Goal: Information Seeking & Learning: Find specific fact

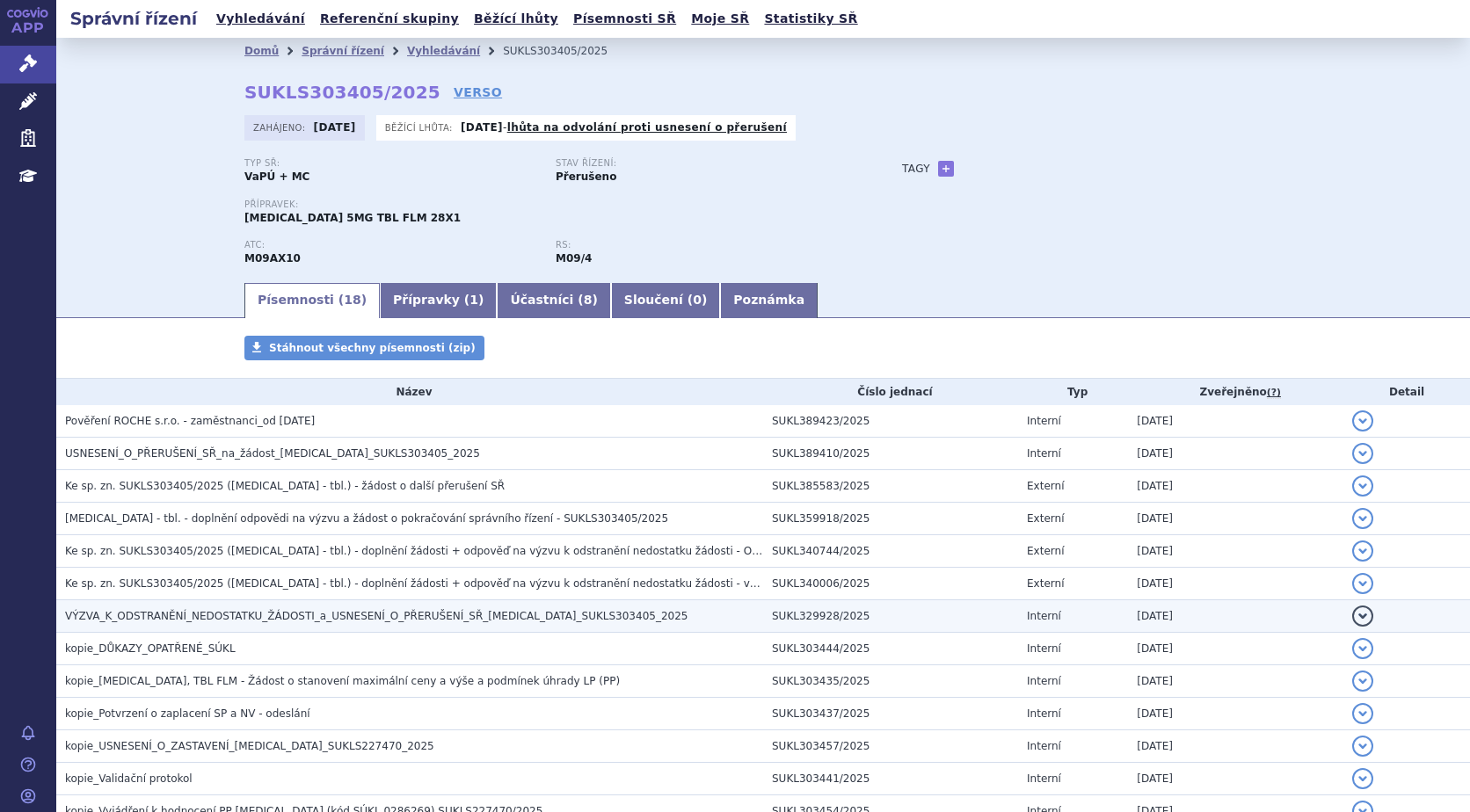
click at [316, 620] on span "VÝZVA_K_ODSTRANĚNÍ_NEDOSTATKU_ŽÁDOSTI_a_USNESENÍ_O_PŘERUŠENÍ_SŘ_EVRYSDI_SUKLS30…" at bounding box center [376, 616] width 623 height 12
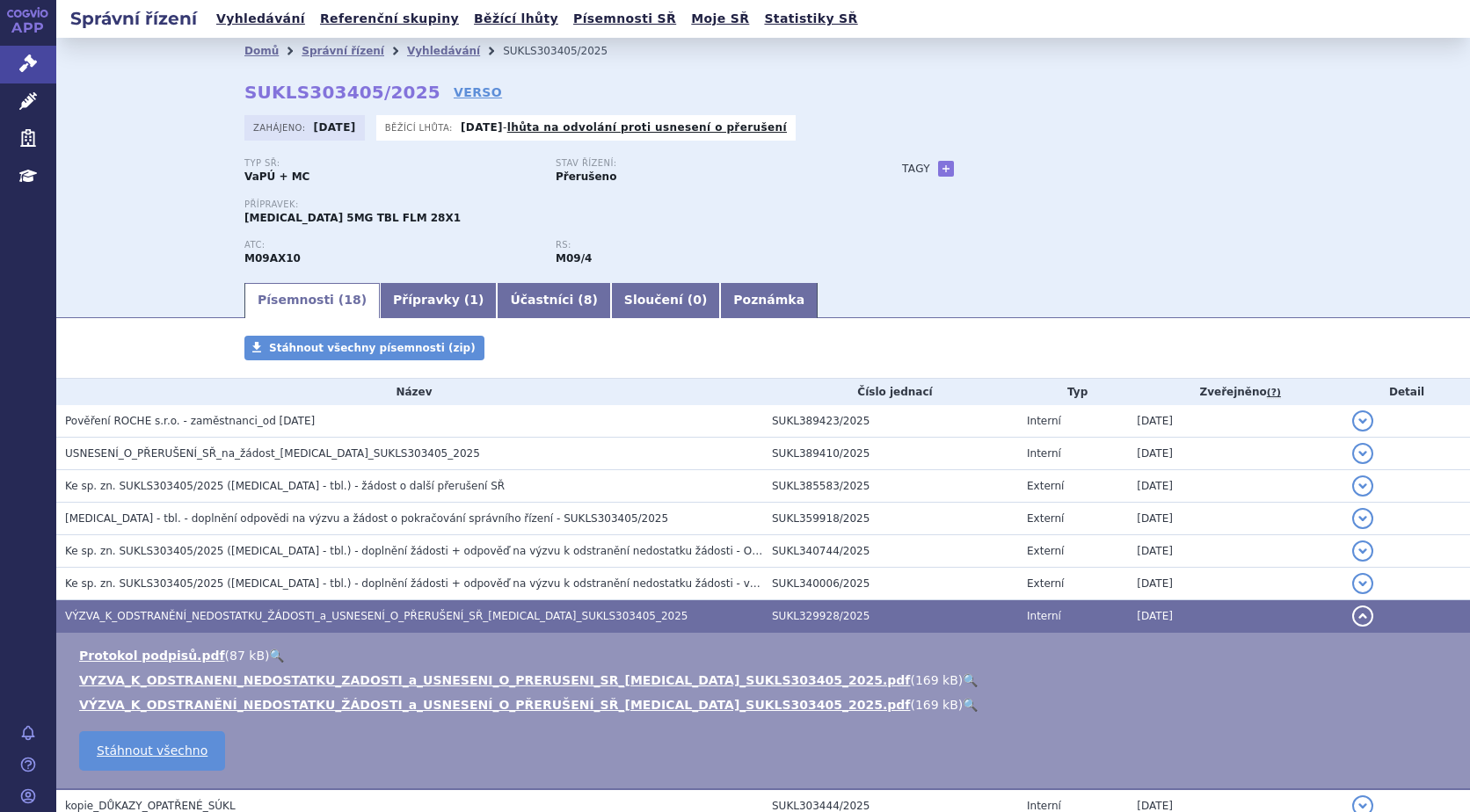
click at [963, 679] on link "🔍" at bounding box center [970, 680] width 15 height 14
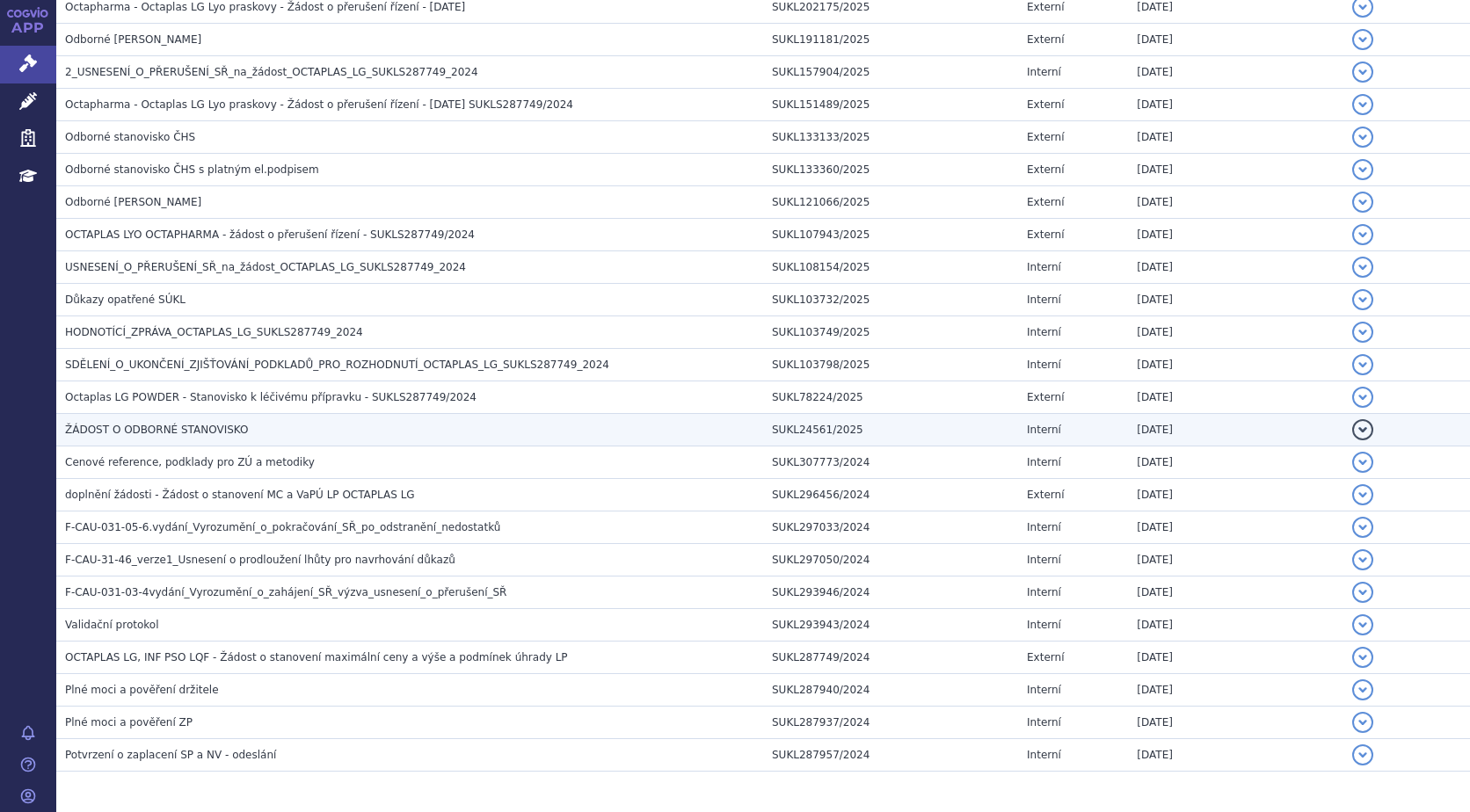
scroll to position [864, 0]
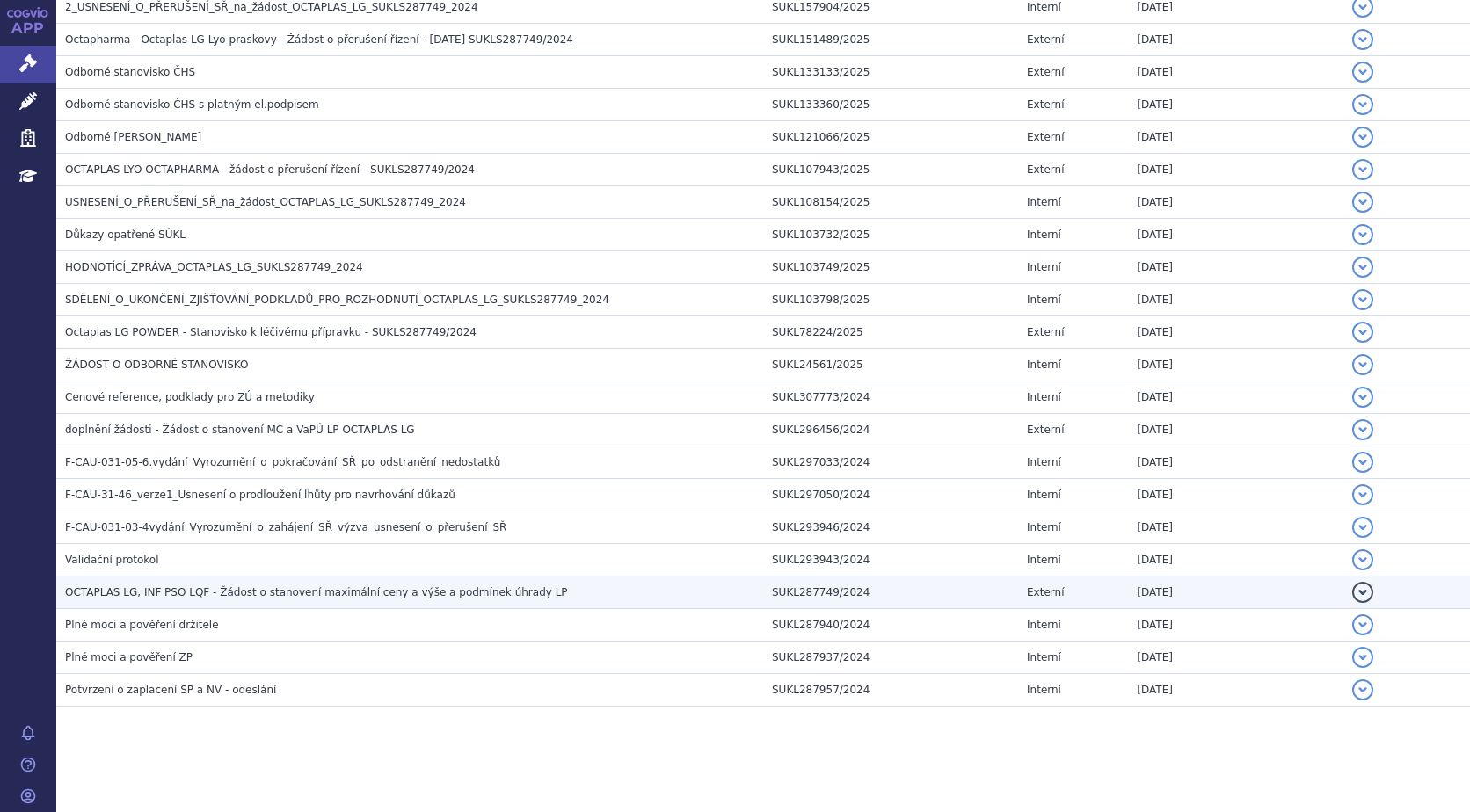
click at [156, 587] on span "OCTAPLAS LG, INF PSO LQF - Žádost o stanovení maximální ceny a výše a podmínek …" at bounding box center [316, 592] width 503 height 12
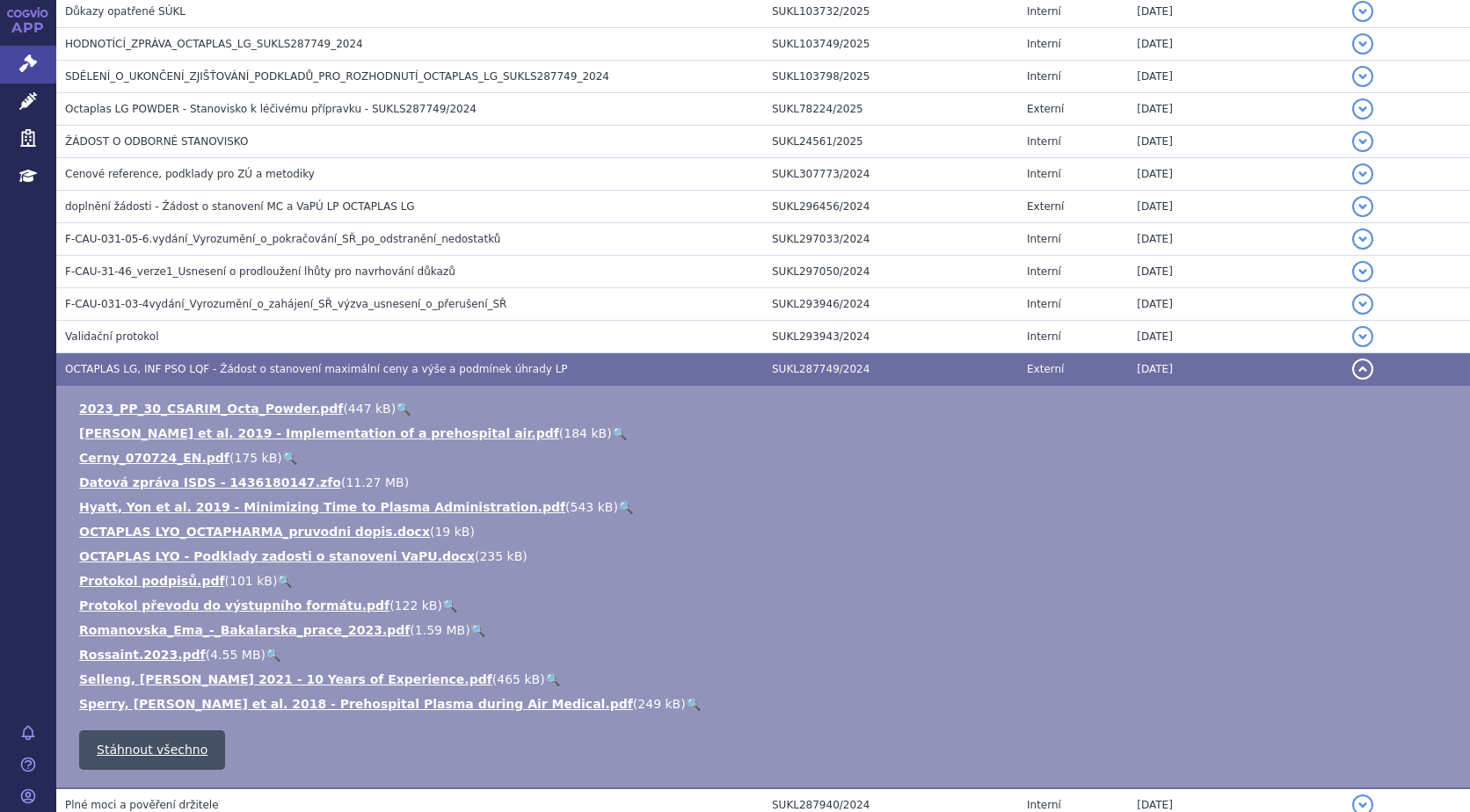
scroll to position [971, 0]
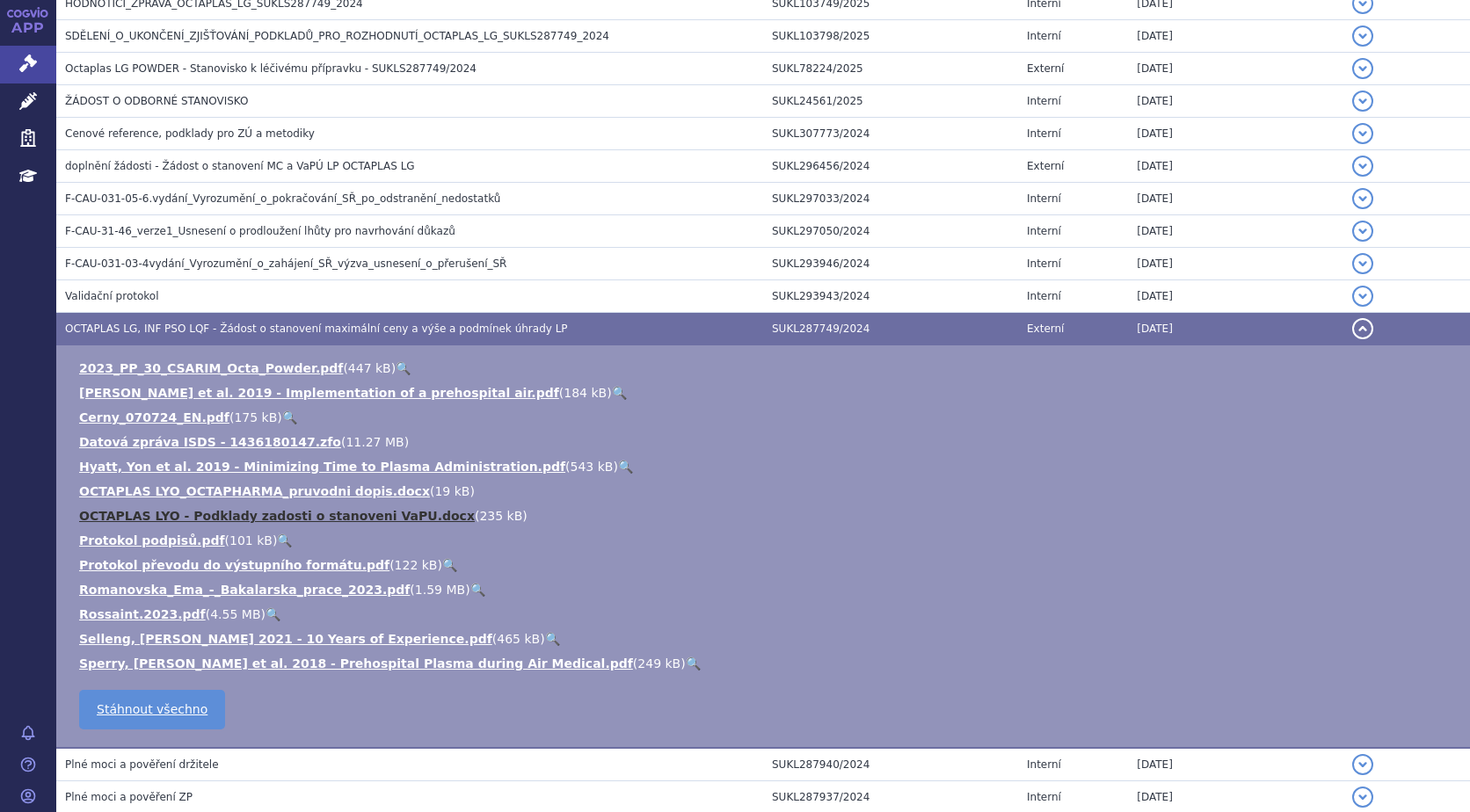
click at [355, 513] on link "OCTAPLAS LYO - Podklady zadosti o stanoveni VaPU.docx" at bounding box center [277, 516] width 396 height 14
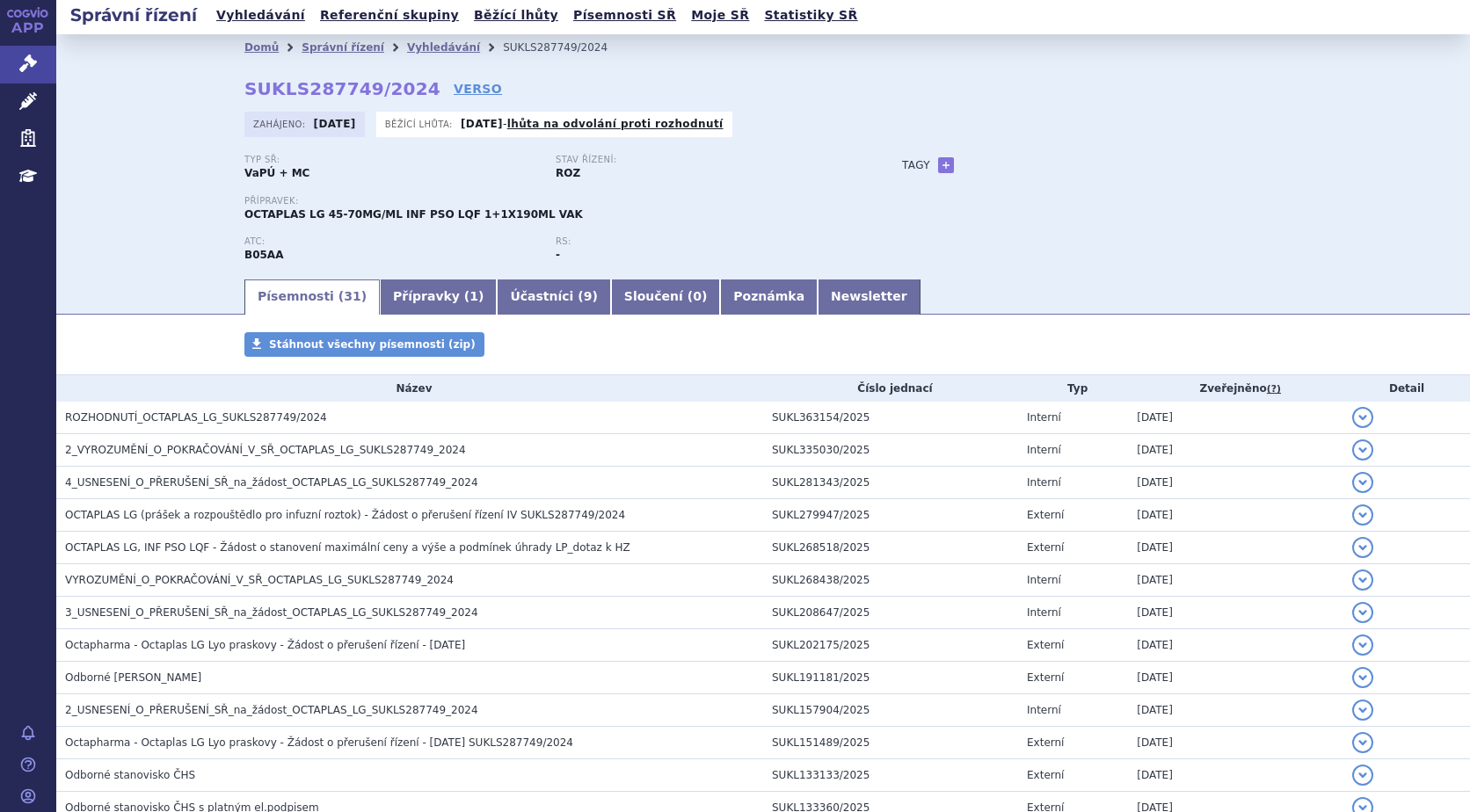
scroll to position [0, 0]
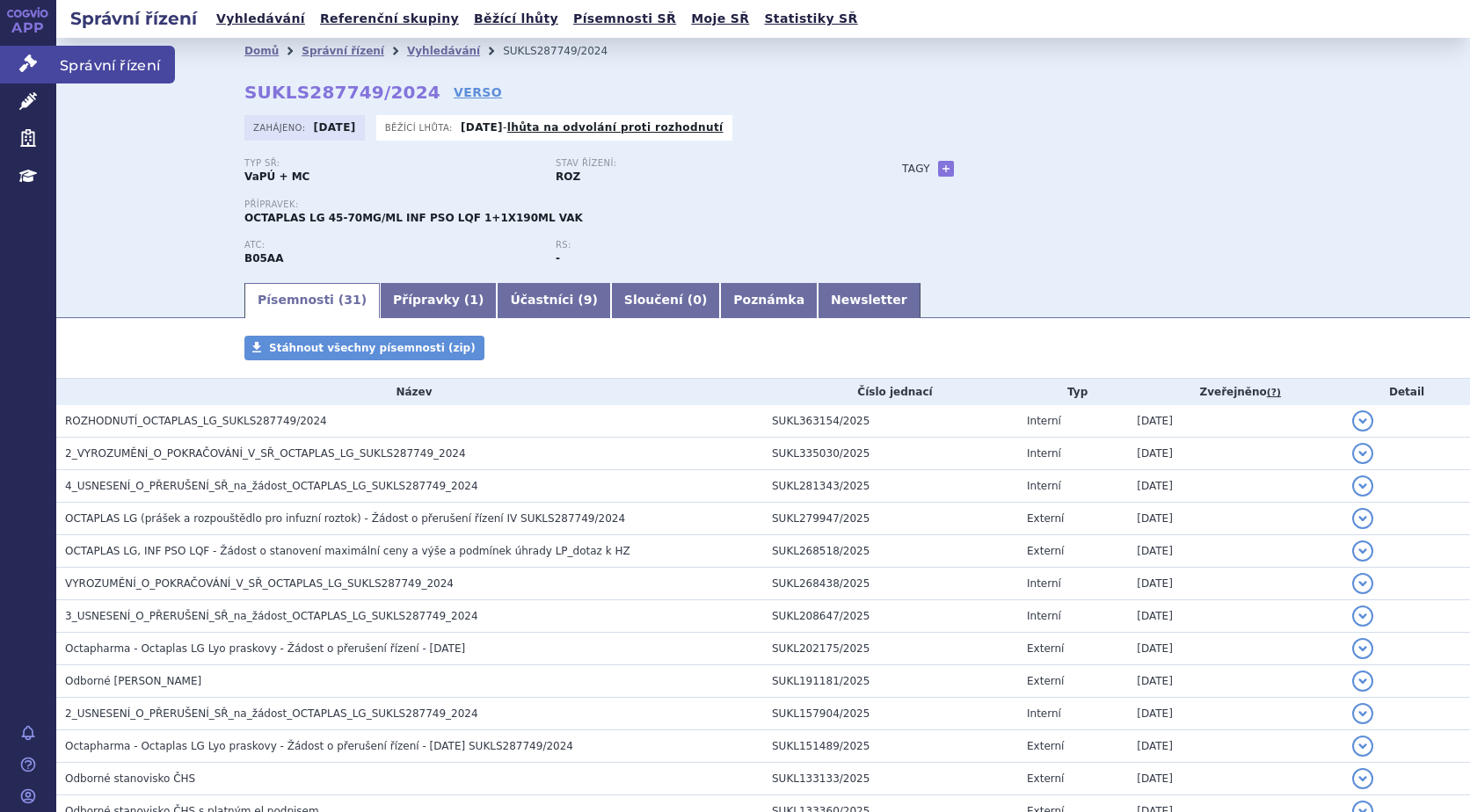
click at [67, 66] on span "Správní řízení" at bounding box center [116, 63] width 119 height 37
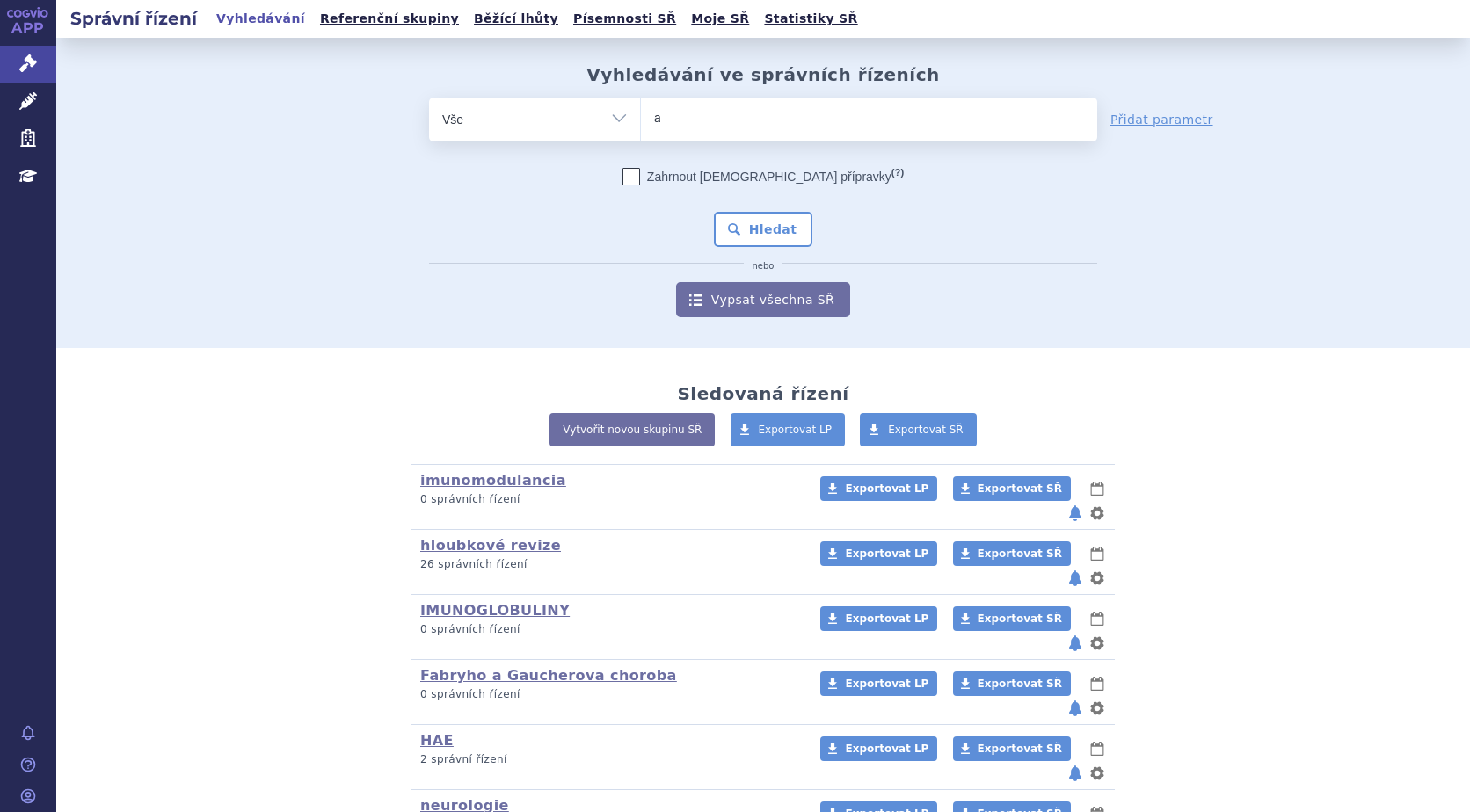
type input "am"
type input "amv"
type input "amvu"
type input "amvut"
type input "amvutt"
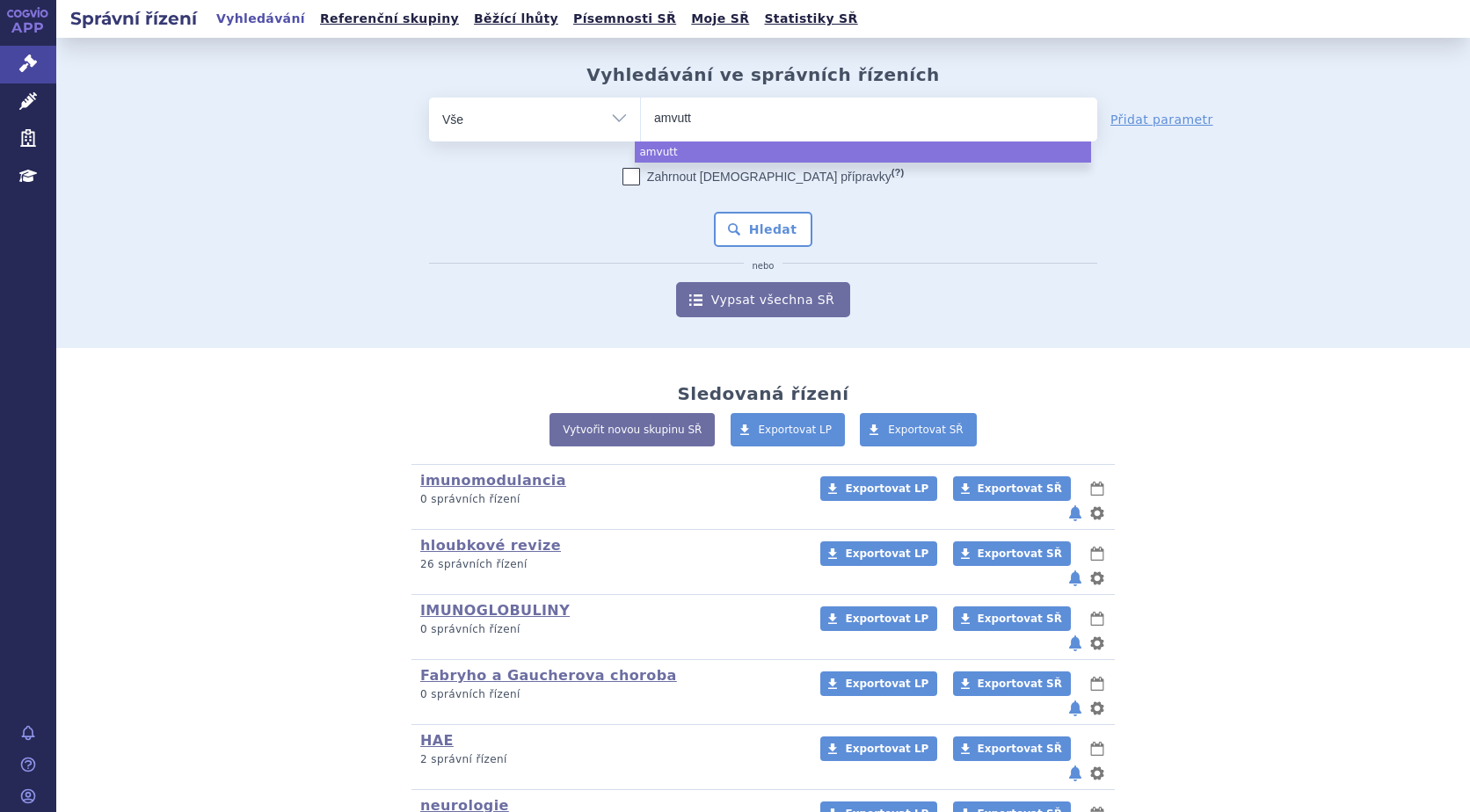
type input "amvuttr"
type input "amvuttra"
select select "amvuttra"
click at [721, 121] on span "×" at bounding box center [726, 116] width 10 height 10
click at [641, 121] on select "amvuttra" at bounding box center [641, 118] width 1 height 44
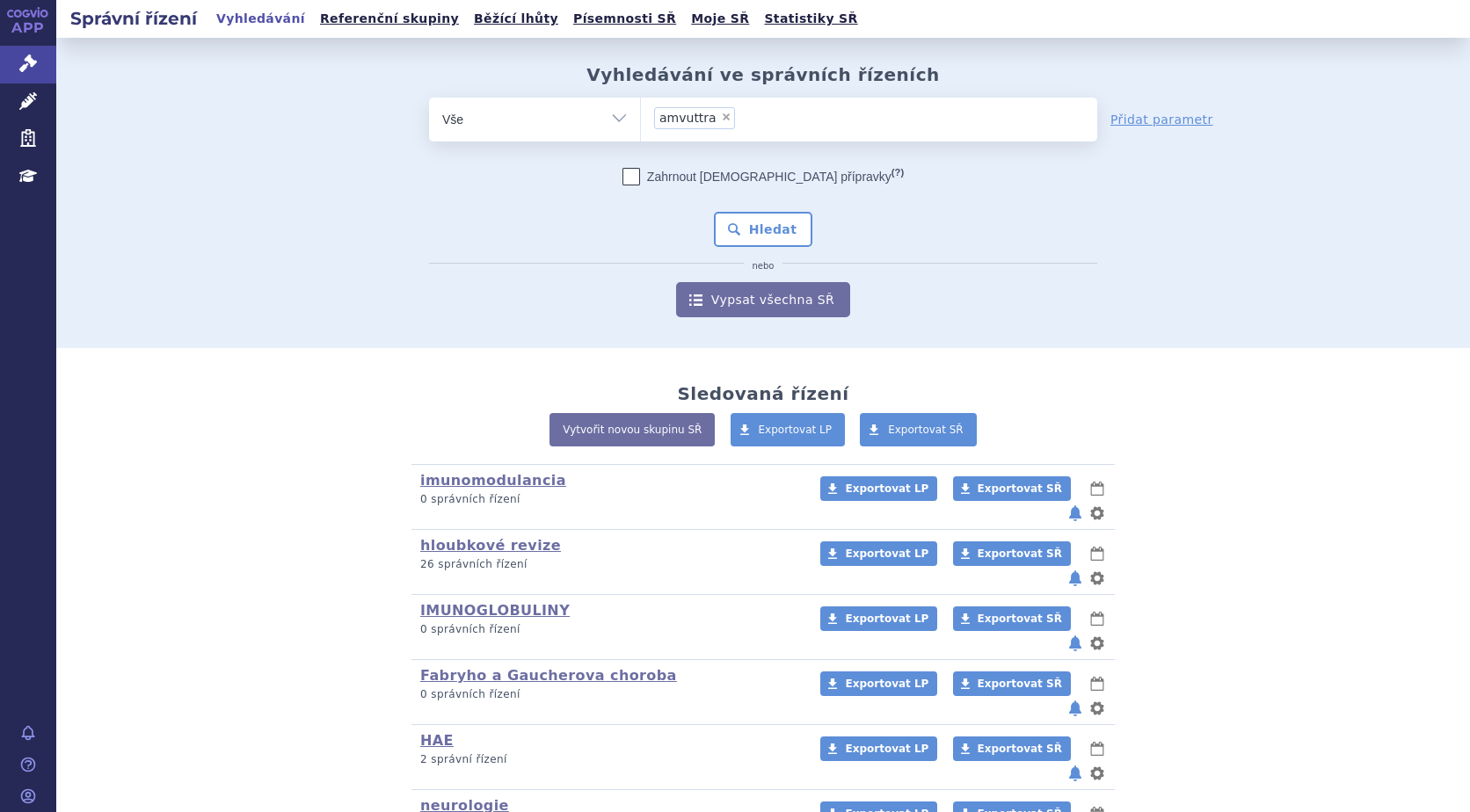
select select
type input "a"
type input "am"
type input "amv"
type input "amvi"
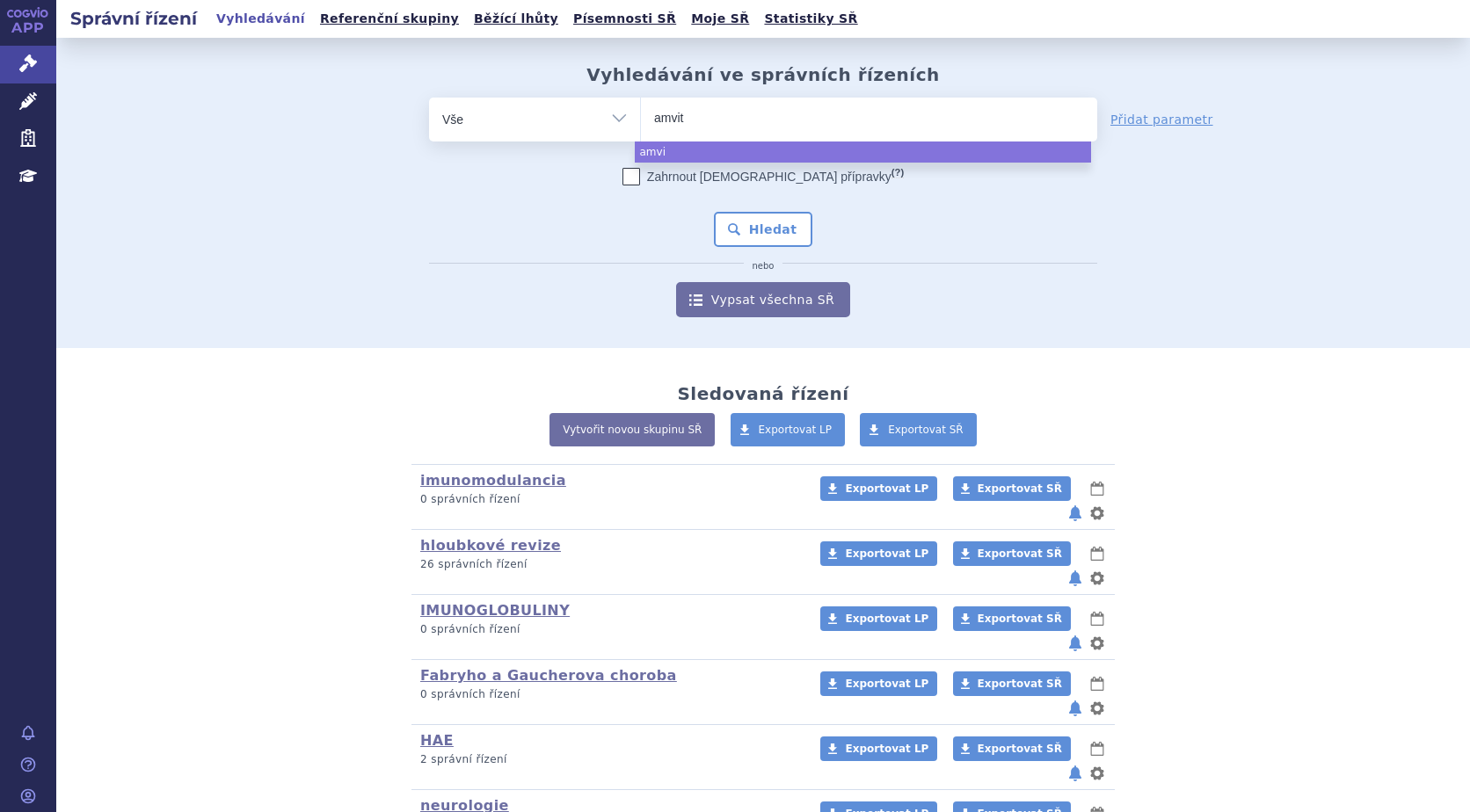
type input "amvitt"
type input "amvittr"
type input "amvittra"
select select "amvittra"
click at [717, 119] on span "×" at bounding box center [722, 116] width 10 height 10
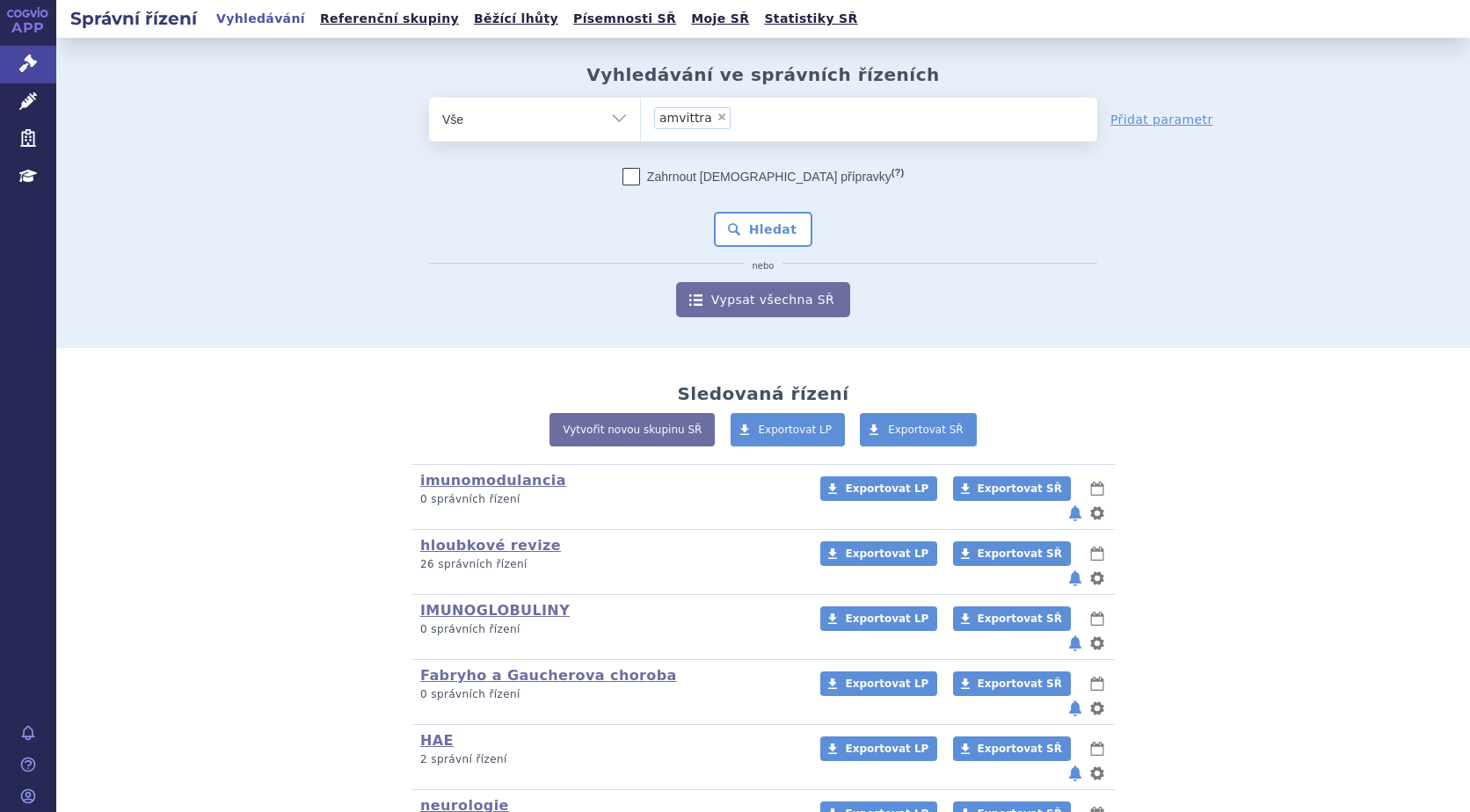
click at [641, 119] on select "amvittra" at bounding box center [641, 118] width 1 height 44
select select
type input "am"
type input "amv"
type input "amvu"
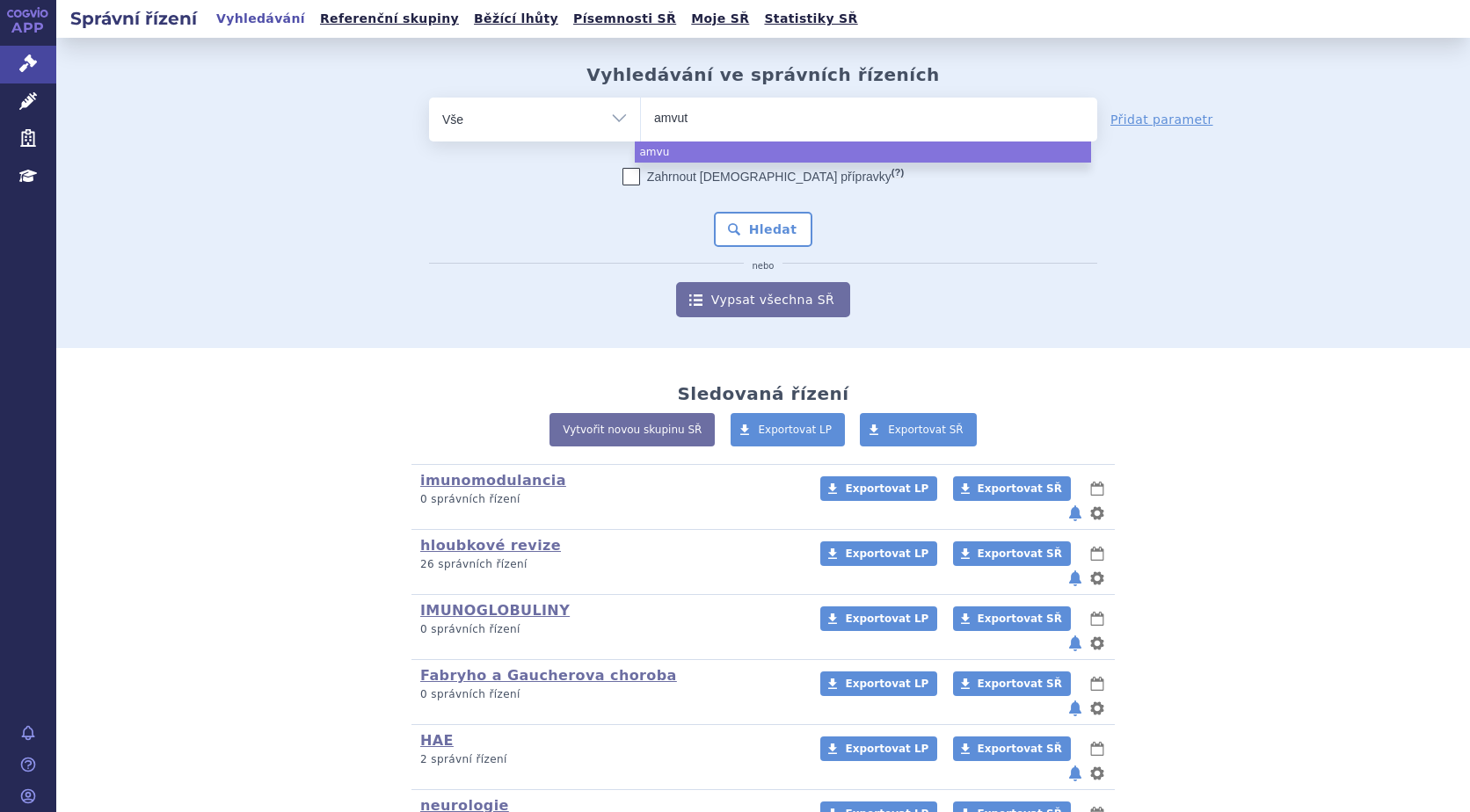
type input "amvutt"
type input "amvuttr"
type input "amvuttra"
select select "amvuttra"
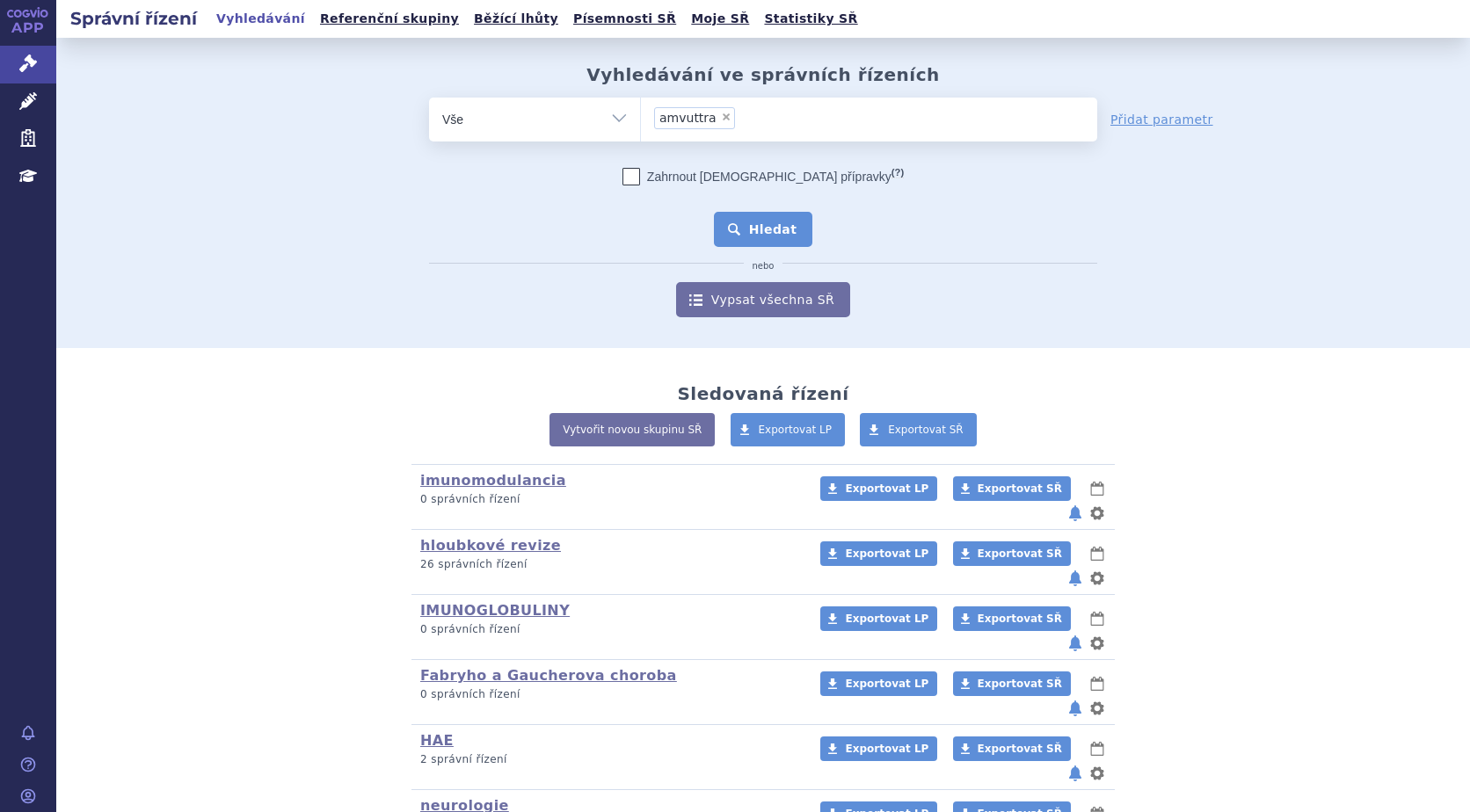
click at [783, 230] on button "Hledat" at bounding box center [763, 228] width 99 height 35
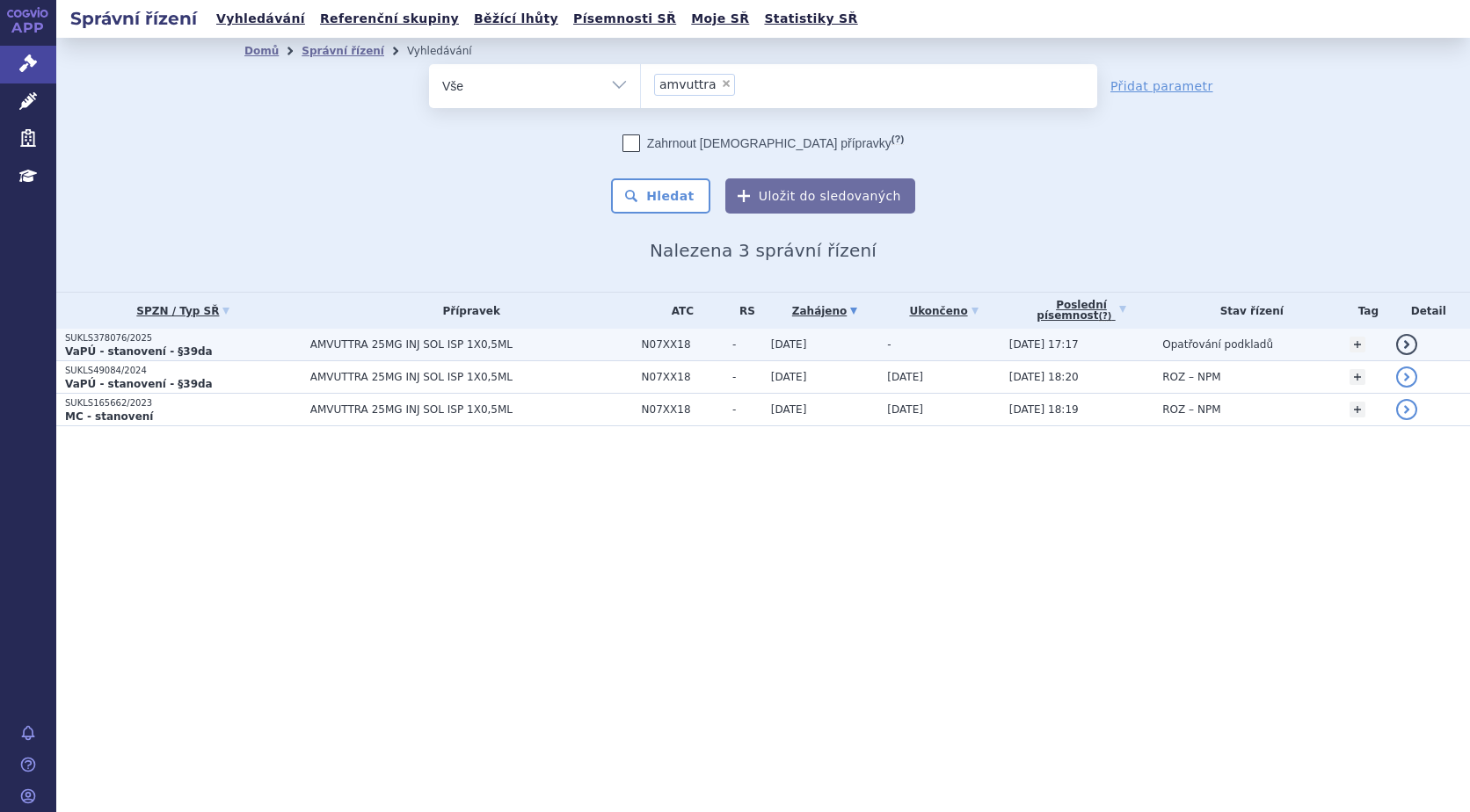
click at [404, 340] on span "AMVUTTRA 25MG INJ SOL ISP 1X0,5ML" at bounding box center [472, 344] width 323 height 12
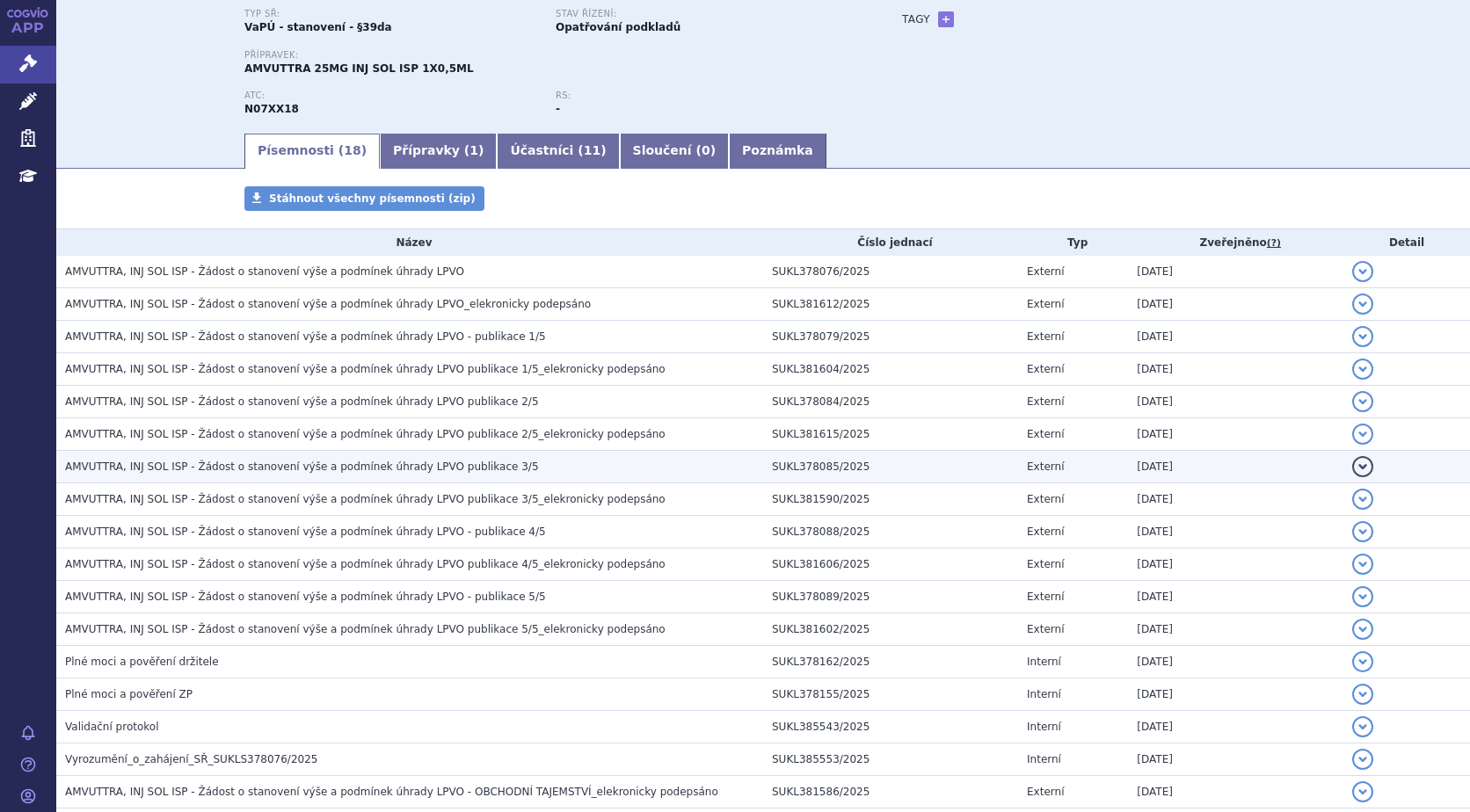
scroll to position [284, 0]
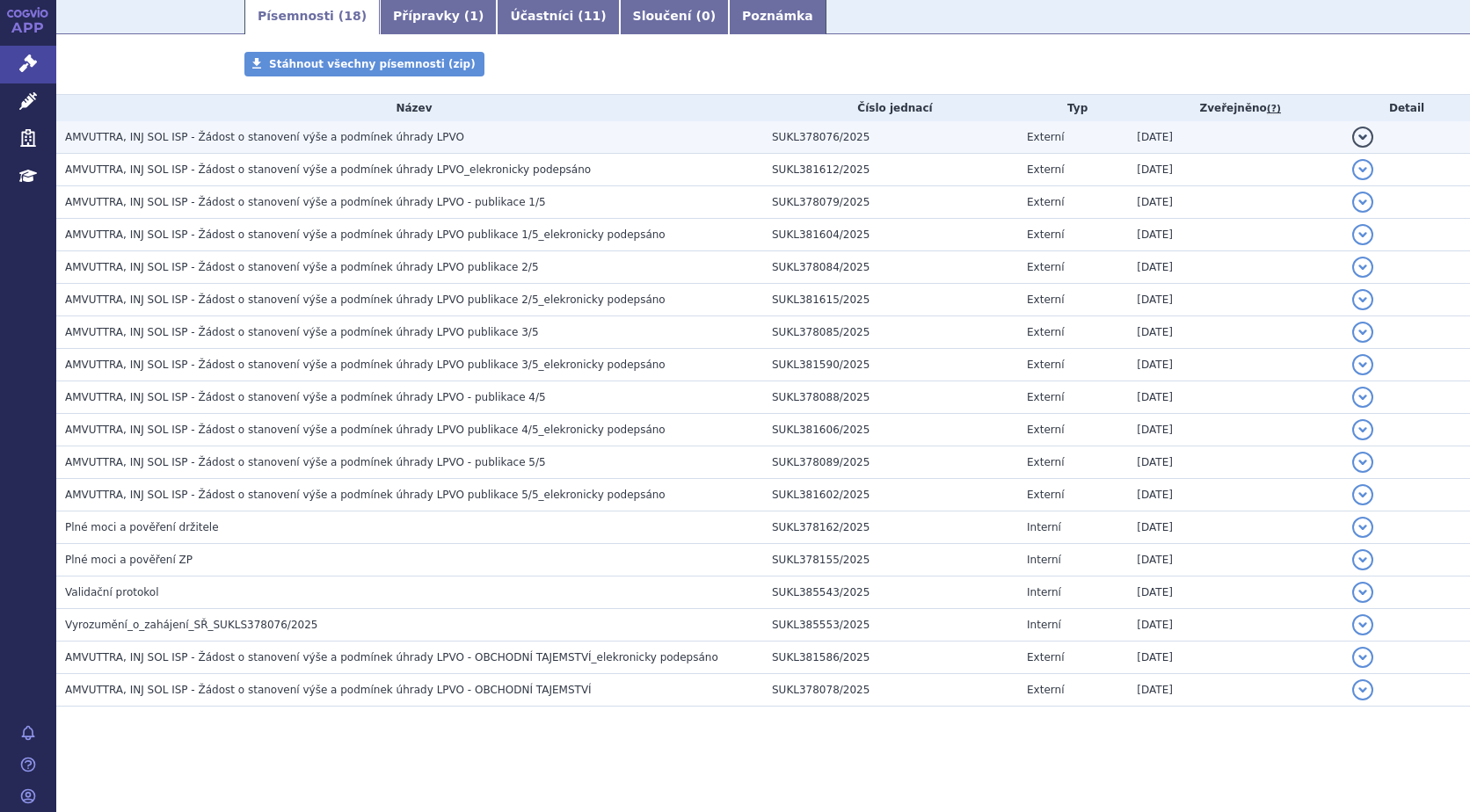
click at [364, 140] on span "AMVUTTRA, INJ SOL ISP - Žádost o stanovení výše a podmínek úhrady LPVO" at bounding box center [265, 137] width 400 height 12
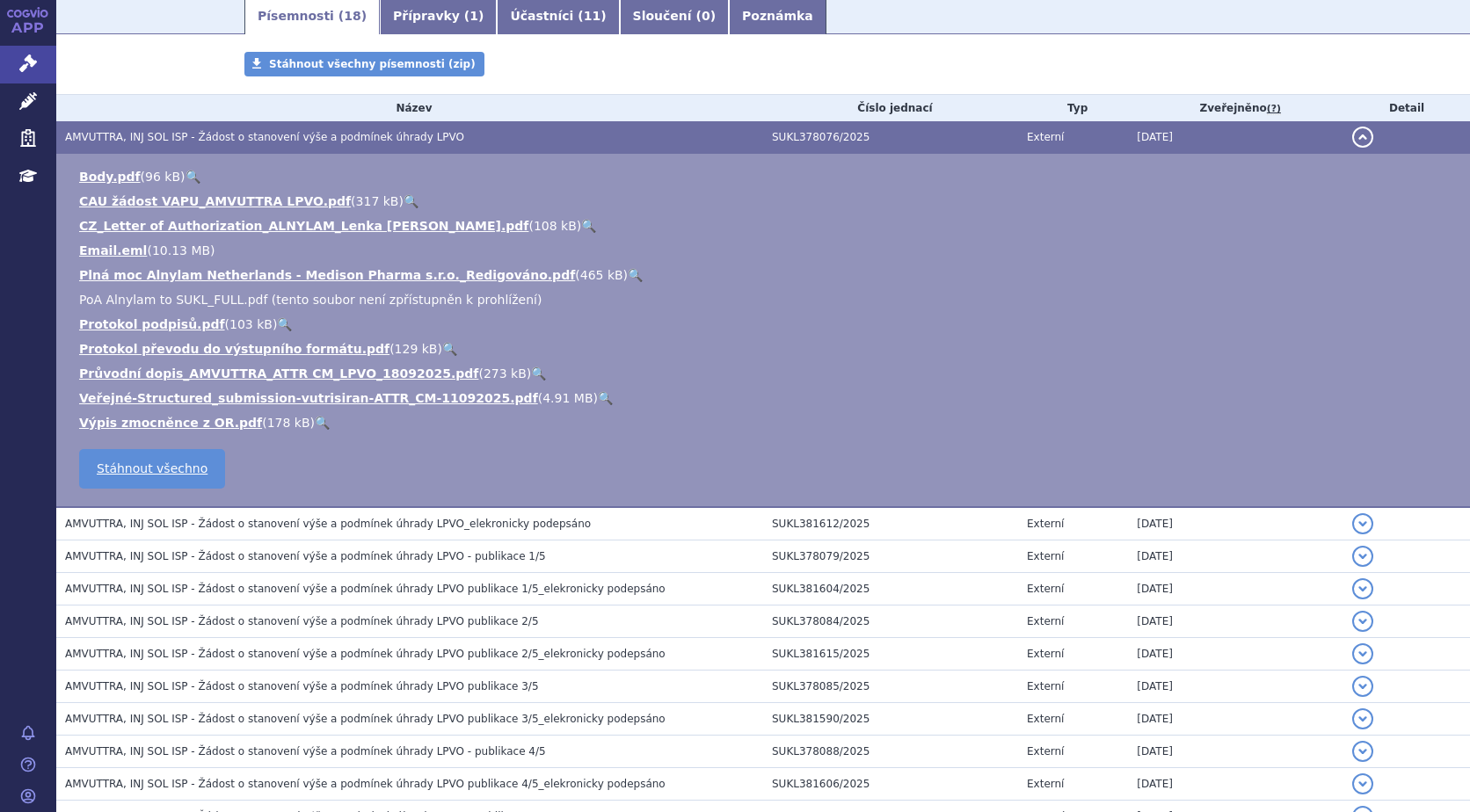
click at [403, 204] on link "🔍" at bounding box center [411, 201] width 15 height 14
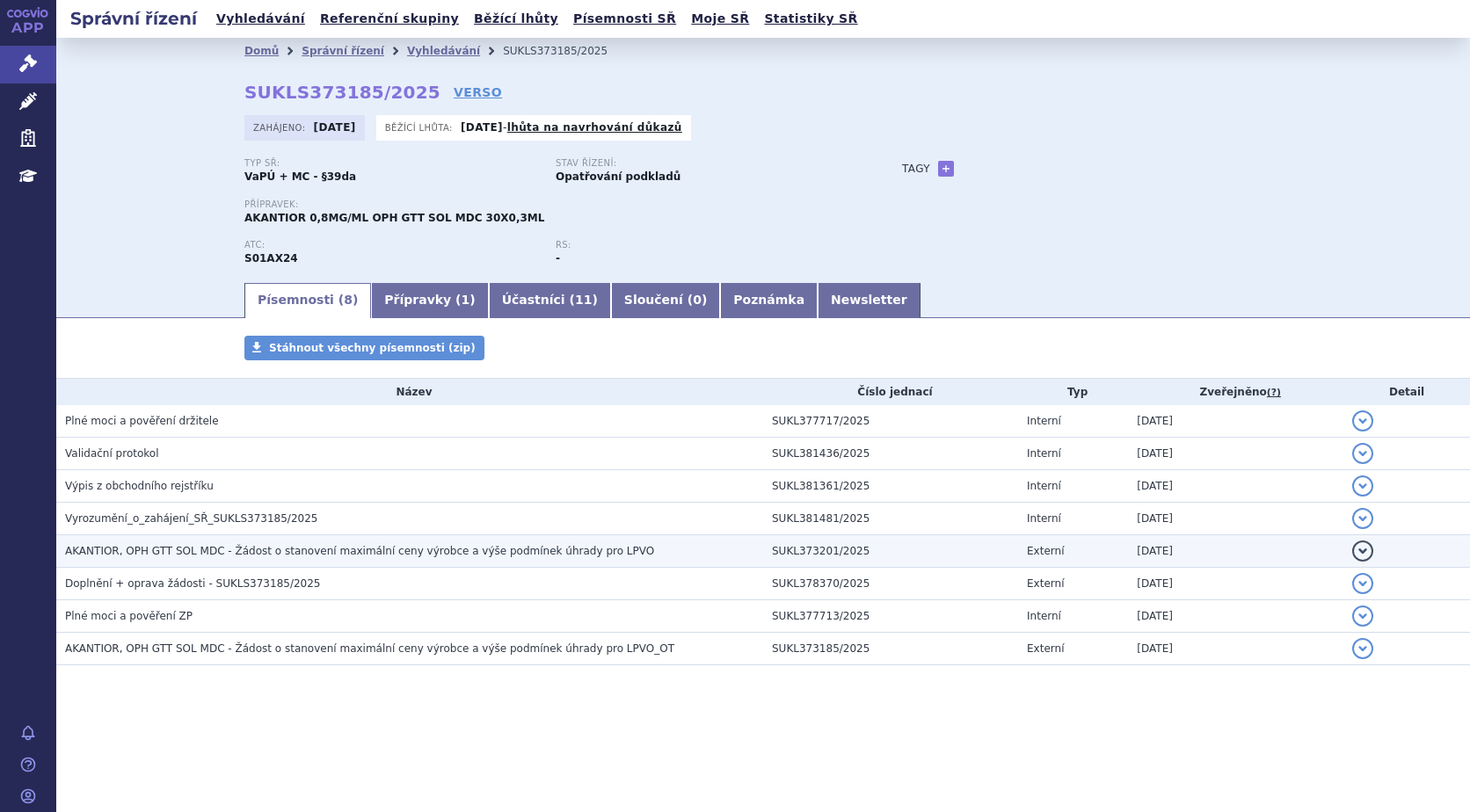
click at [105, 548] on span "AKANTIOR, OPH GTT SOL MDC - Žádost o stanovení maximální ceny výrobce a výše po…" at bounding box center [360, 550] width 590 height 12
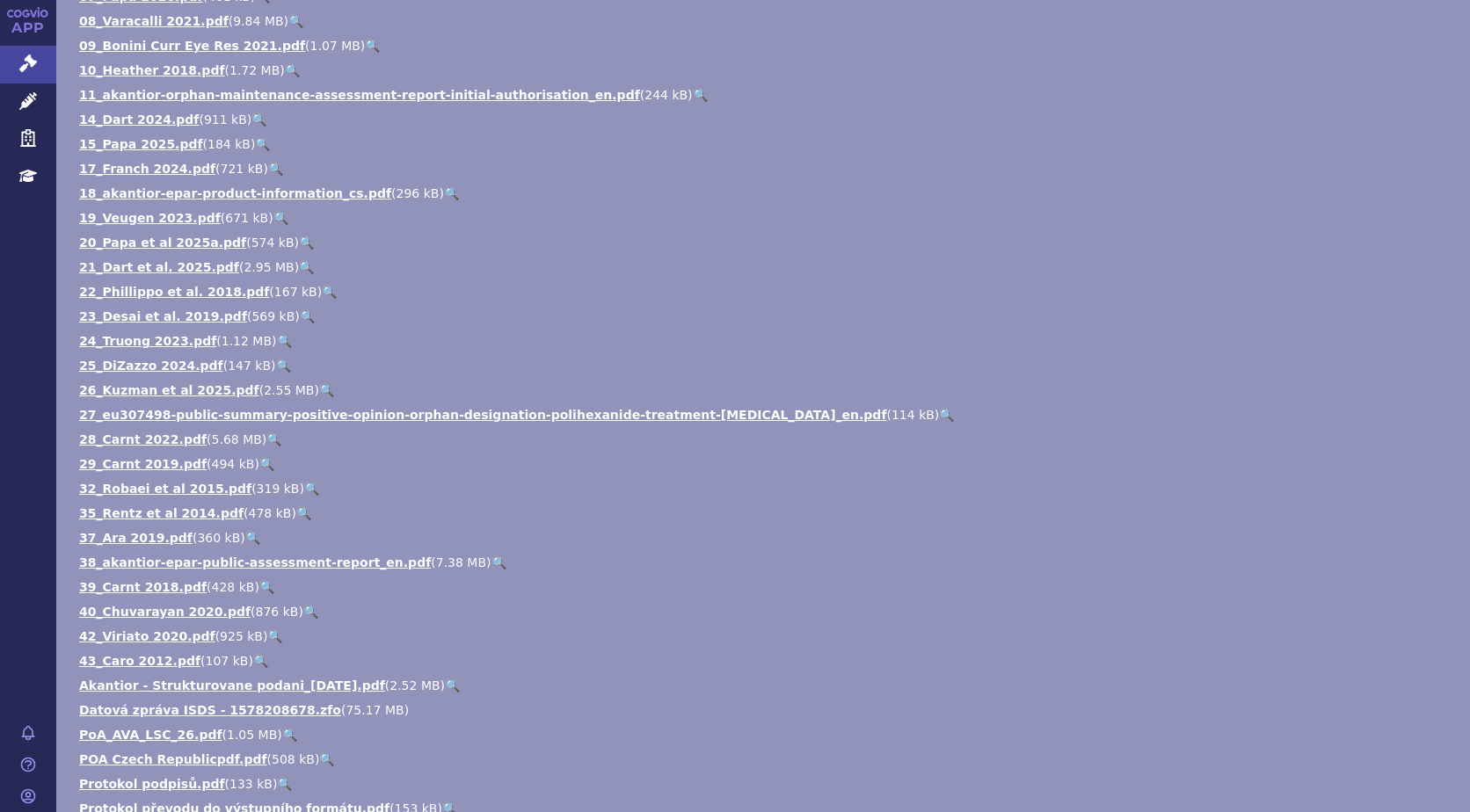
scroll to position [879, 0]
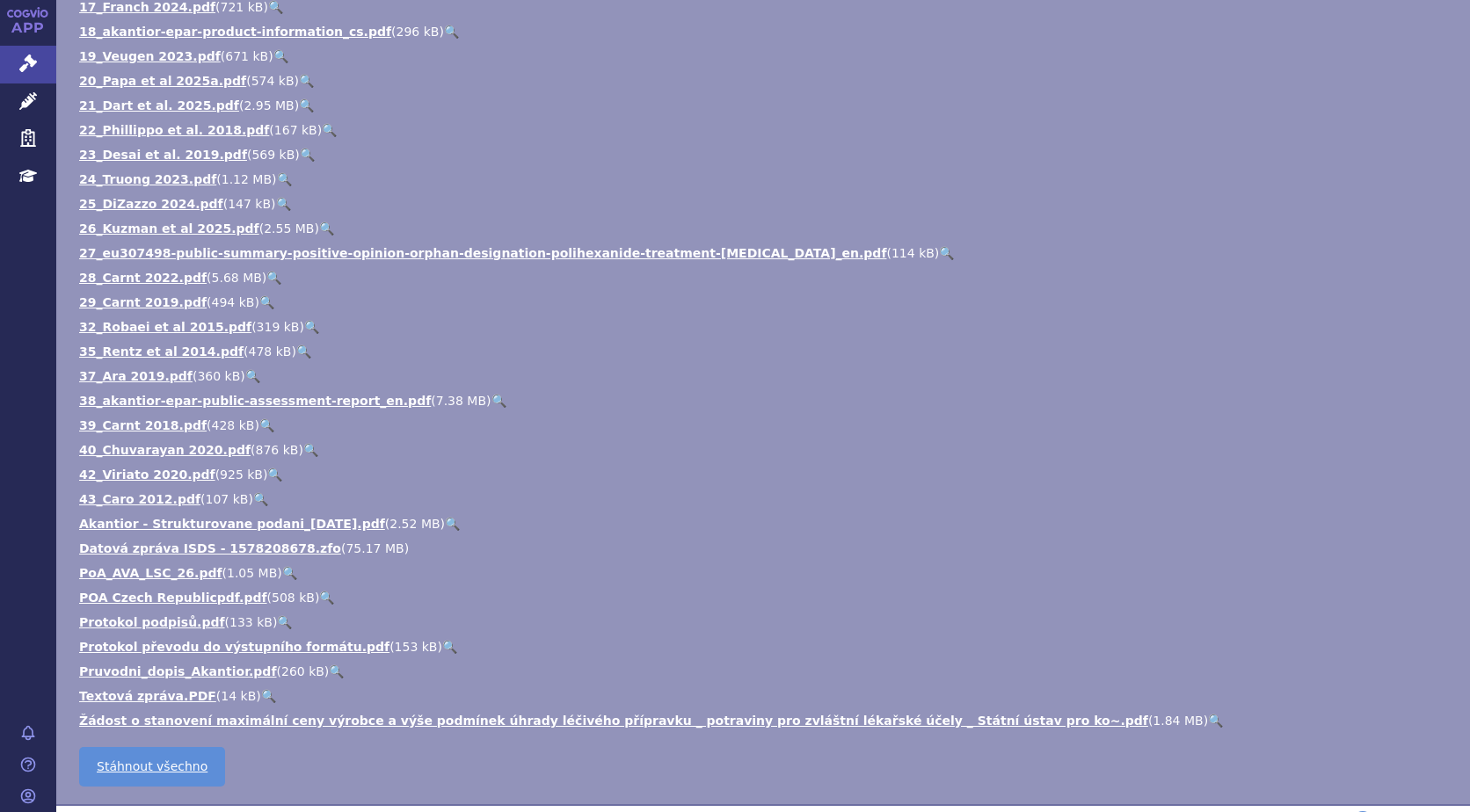
click at [1208, 723] on link "🔍" at bounding box center [1216, 720] width 15 height 14
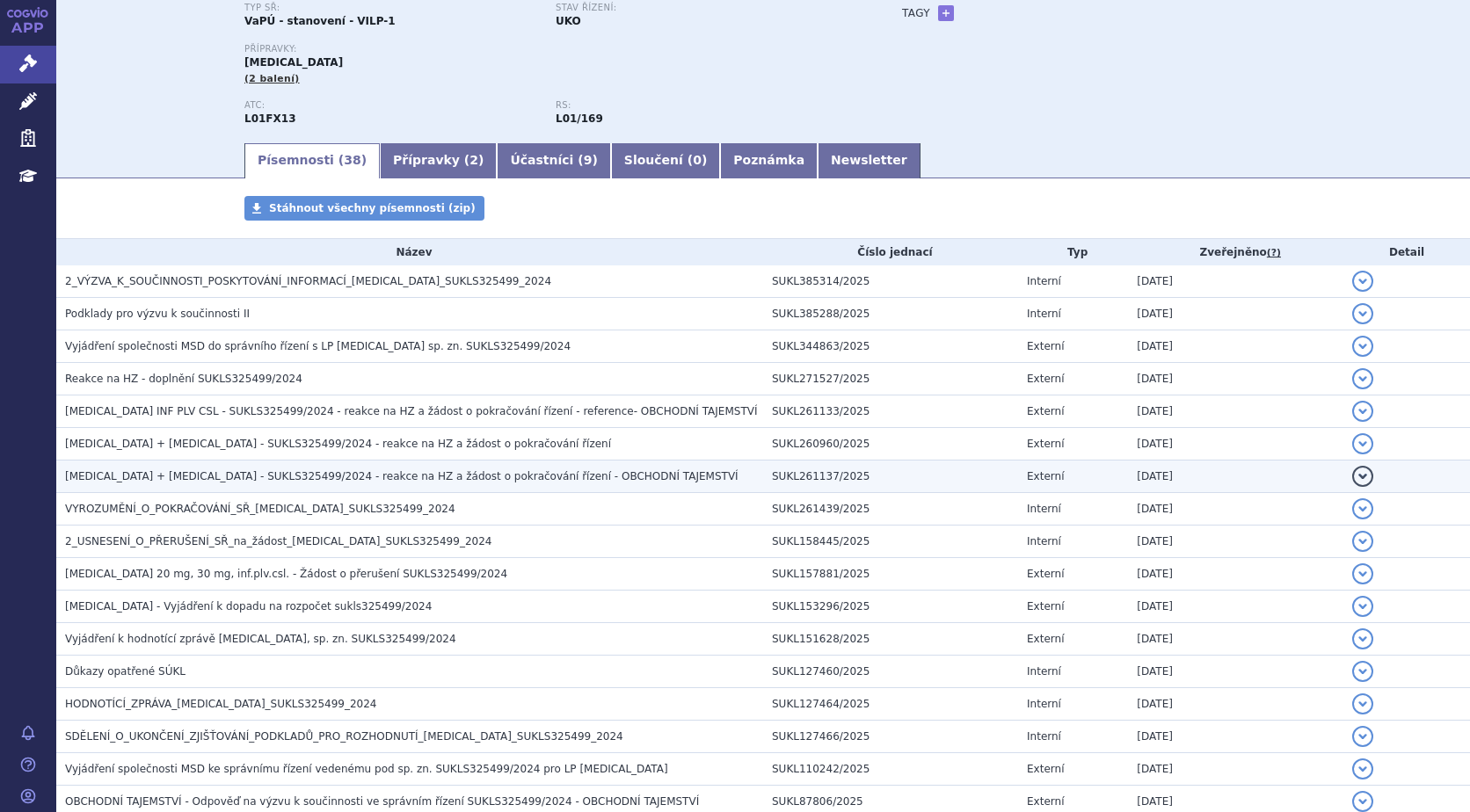
scroll to position [351, 0]
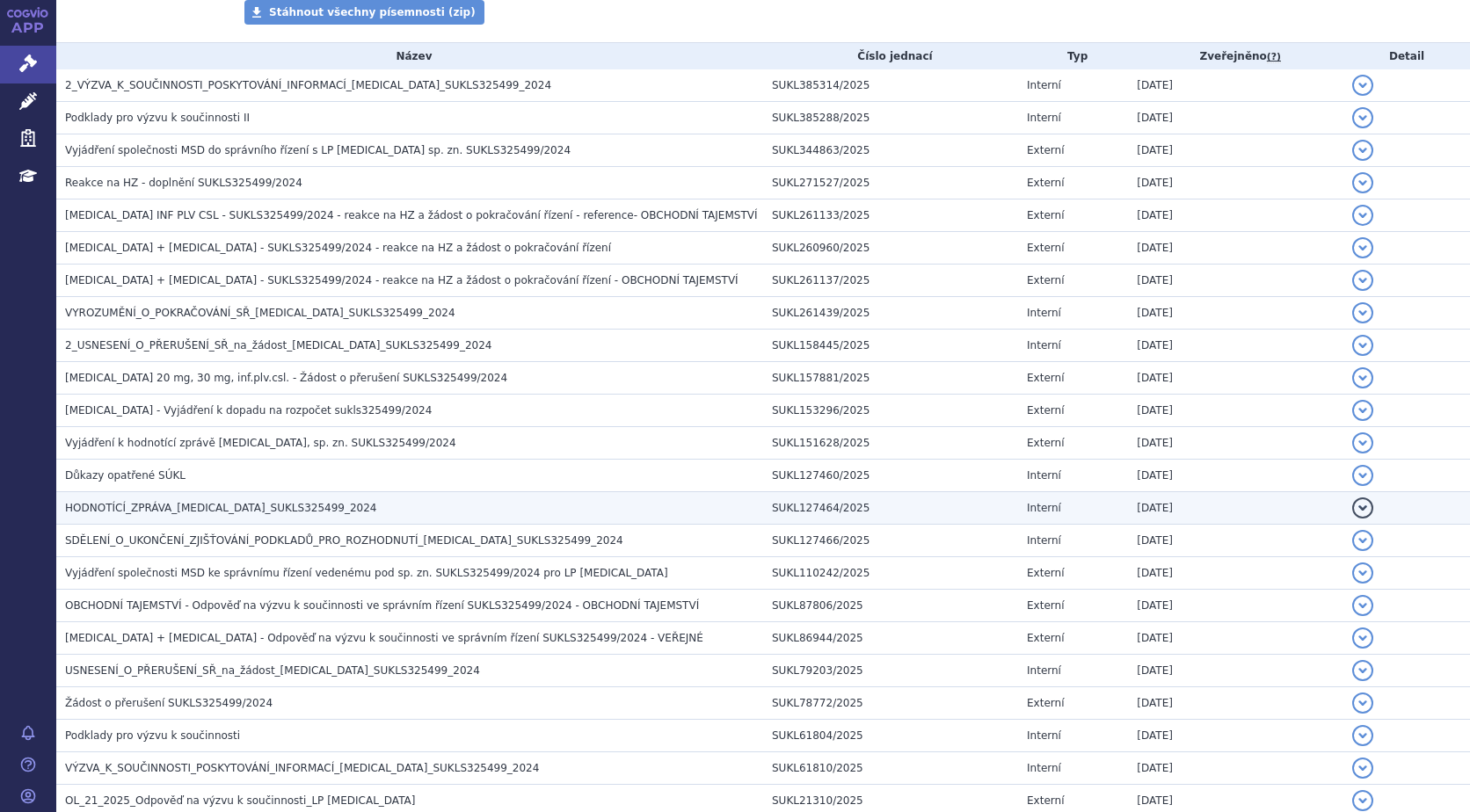
click at [213, 511] on span "HODNOTÍCÍ_ZPRÁVA_[MEDICAL_DATA]_SUKLS325499_2024" at bounding box center [221, 507] width 312 height 12
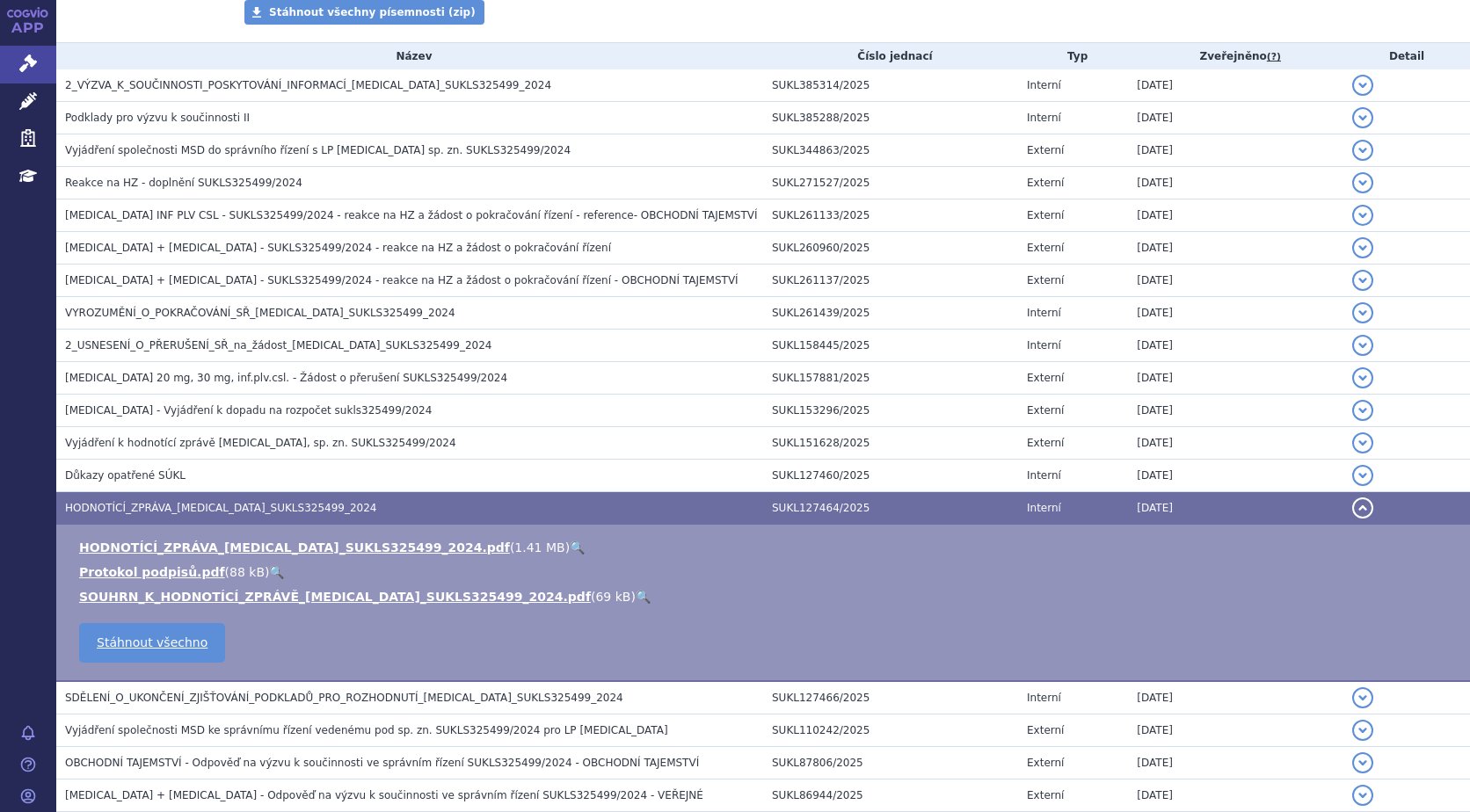
click at [570, 547] on link "🔍" at bounding box center [577, 547] width 15 height 14
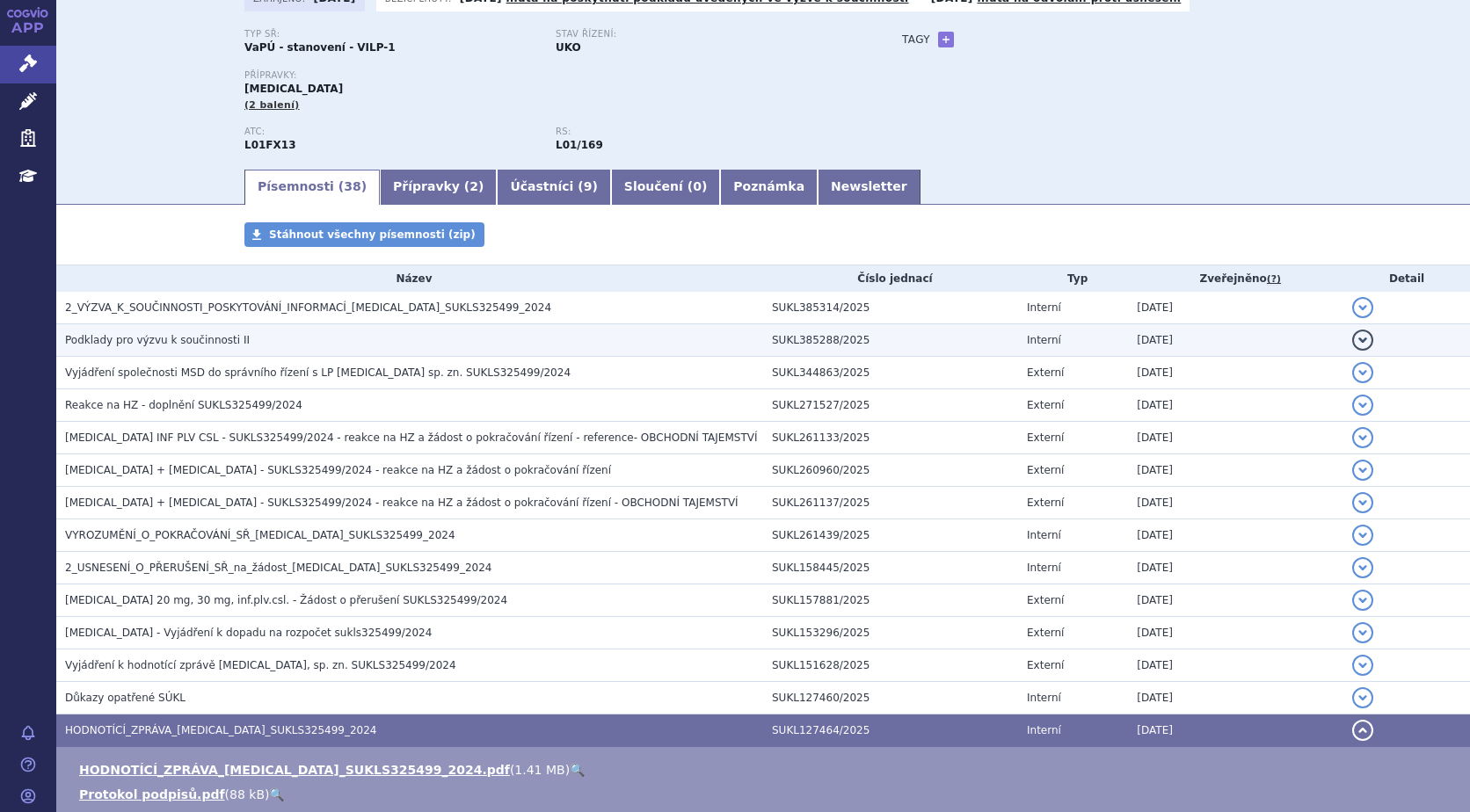
scroll to position [0, 0]
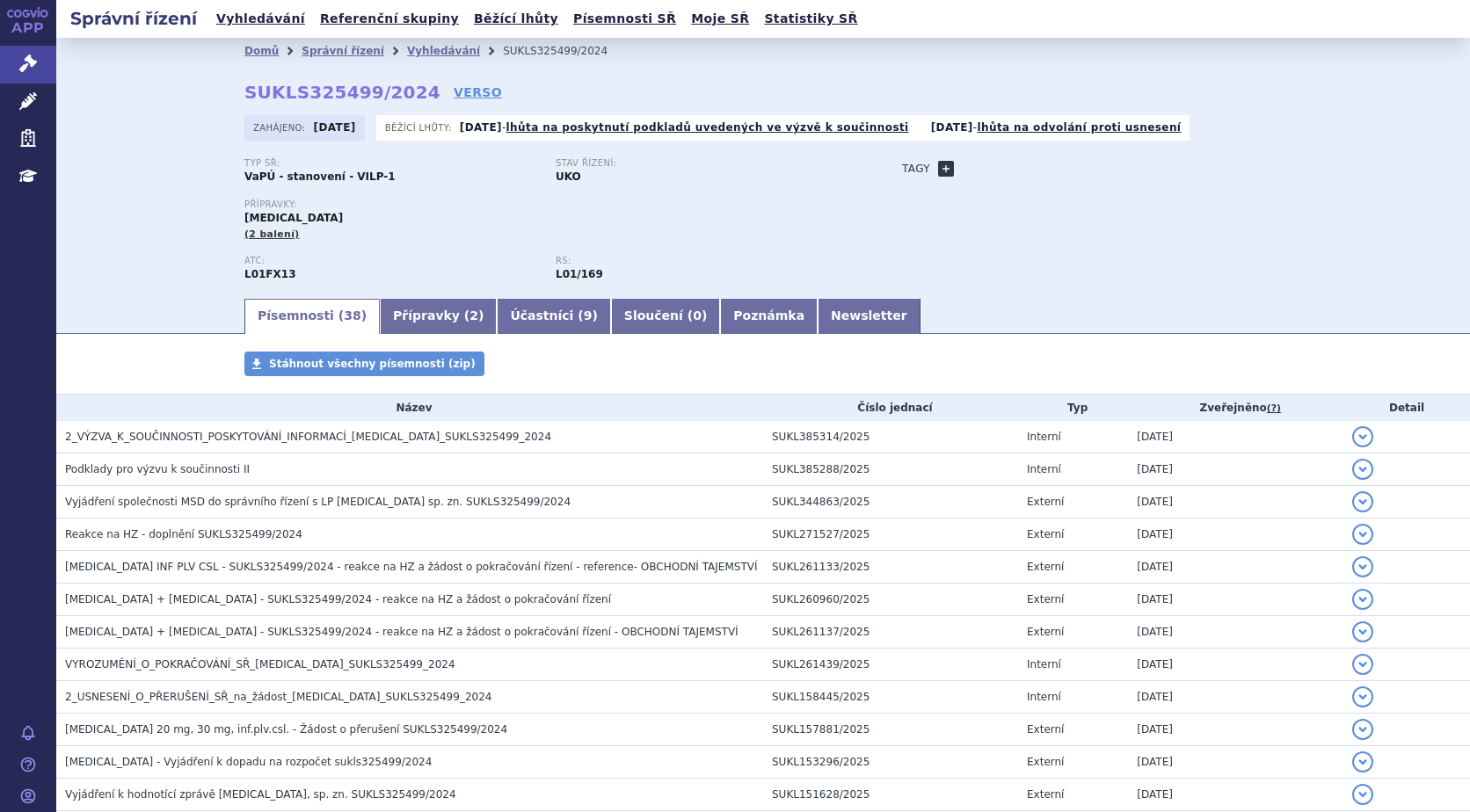
click at [938, 168] on link "+" at bounding box center [946, 168] width 16 height 16
click at [976, 168] on span at bounding box center [1025, 169] width 127 height 23
type input "uroteliální karcinom"
select select "uroteliální karcinom"
click at [1096, 169] on button "Přidat" at bounding box center [1115, 169] width 44 height 21
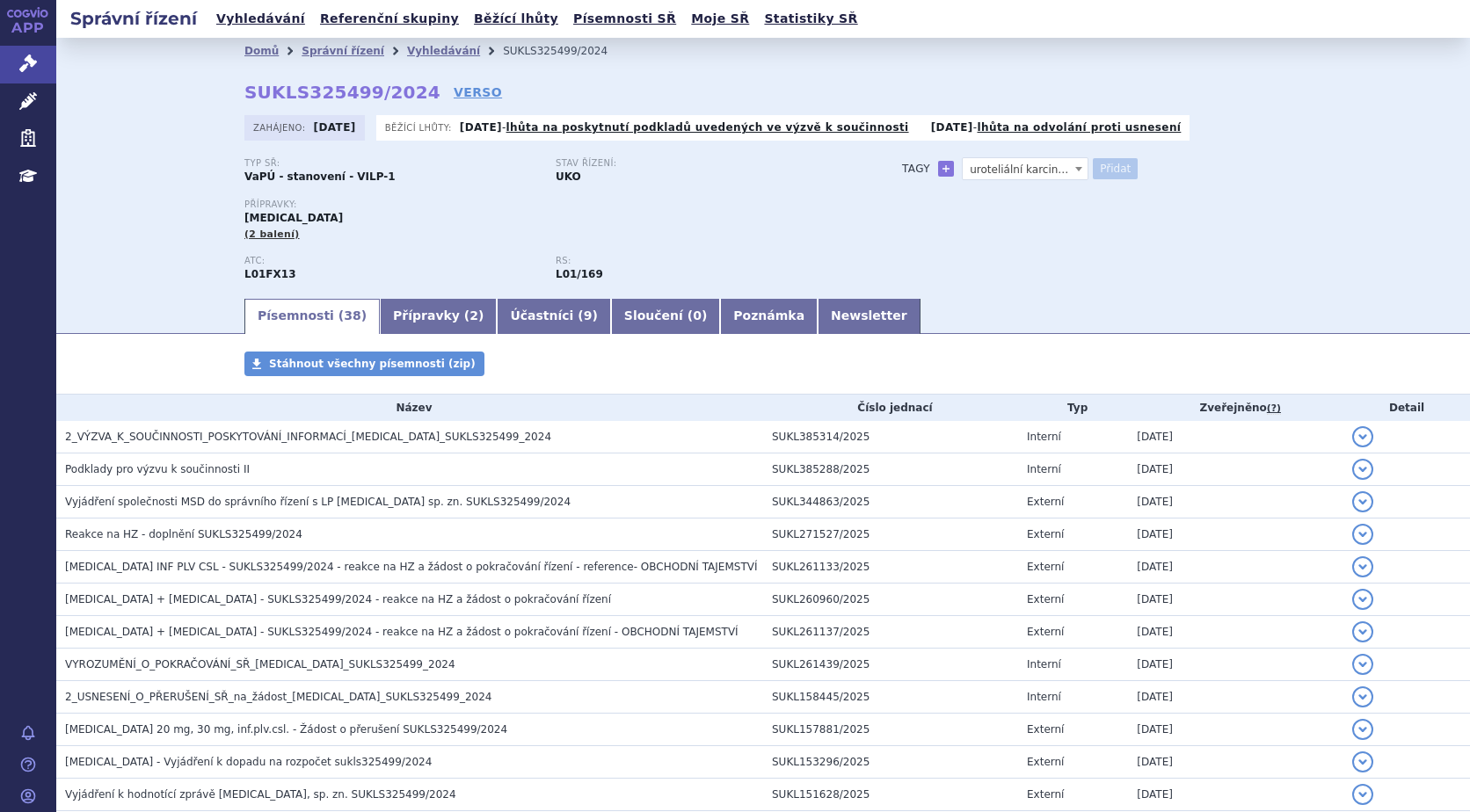
select select
